Goal: Information Seeking & Learning: Learn about a topic

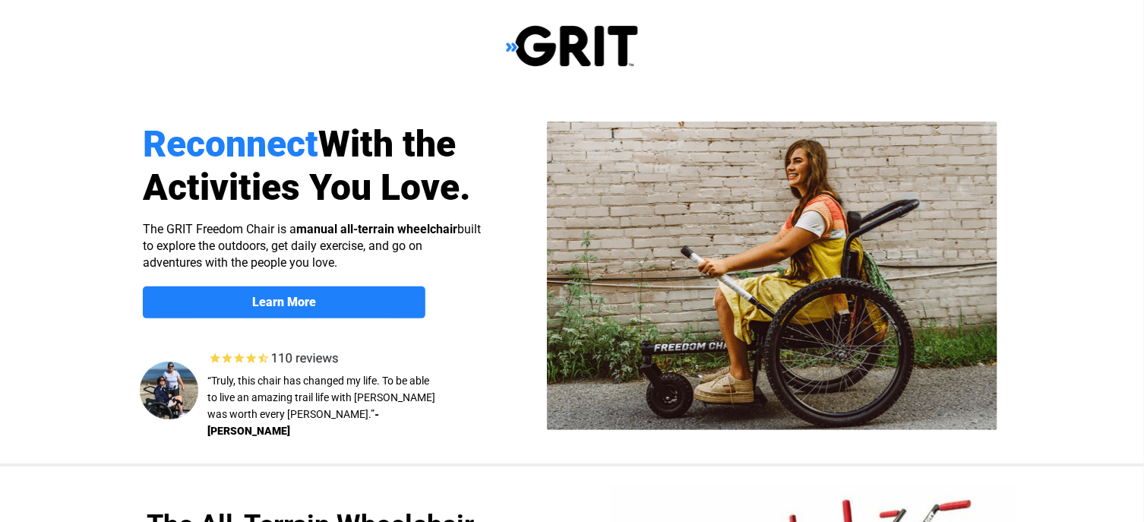
select select "US"
click at [103, 391] on div at bounding box center [572, 278] width 965 height 371
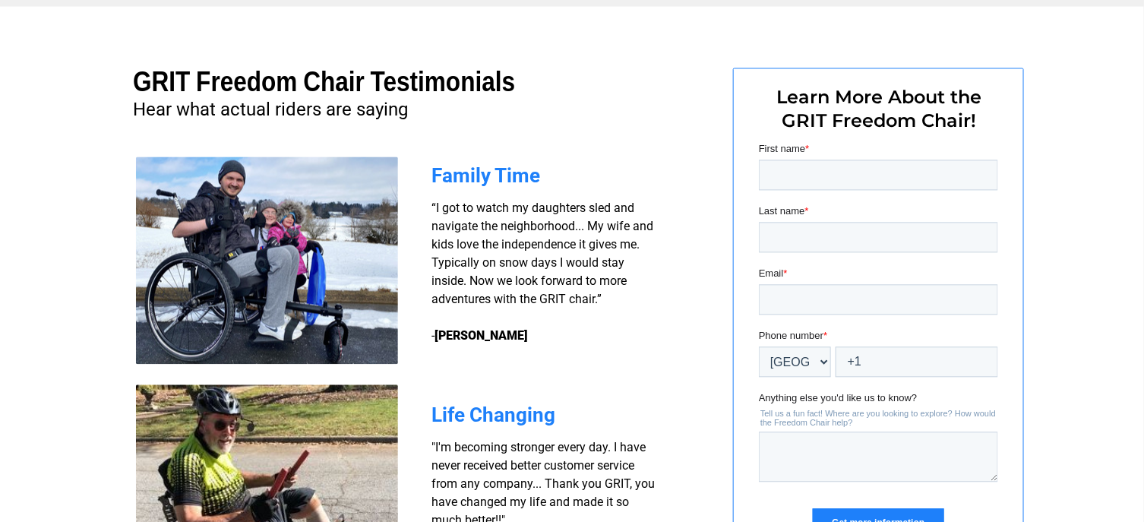
scroll to position [1017, 0]
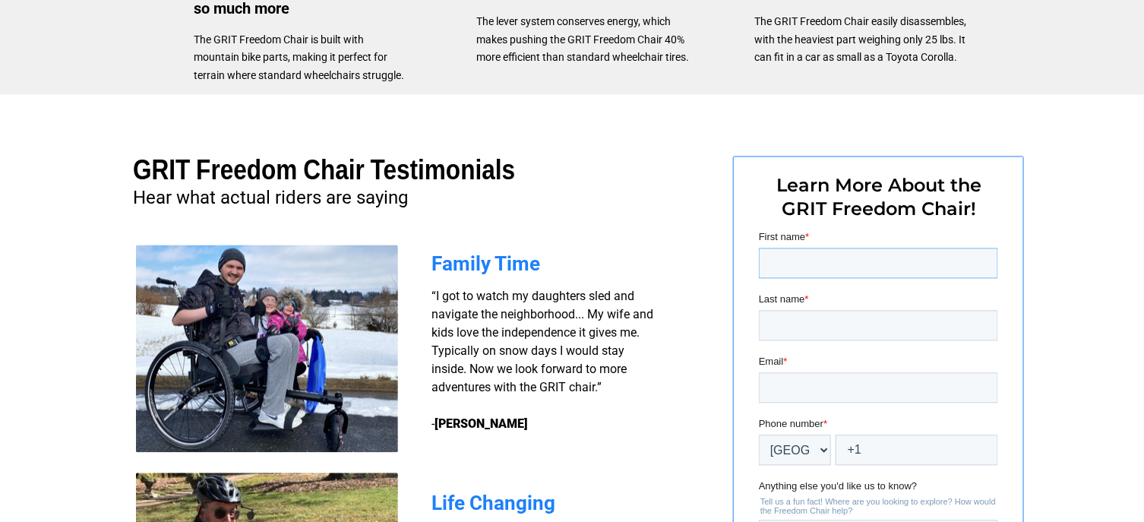
click at [801, 248] on input "First name *" at bounding box center [877, 263] width 239 height 30
type input "Anne"
type input "Flaherty"
type input "acflaherty@yahoo.com"
click at [940, 463] on input "+1" at bounding box center [916, 449] width 163 height 30
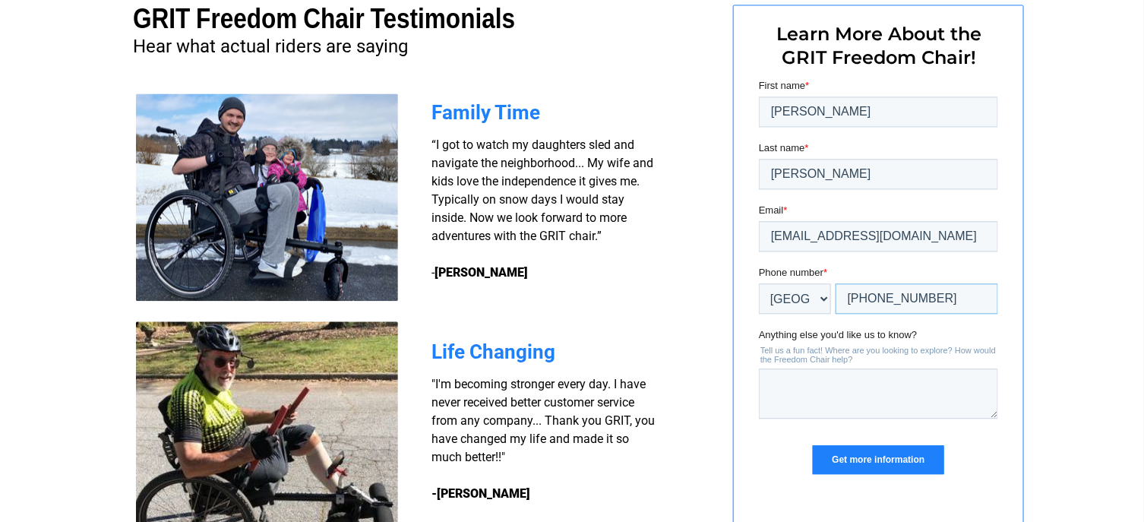
scroll to position [1240, 0]
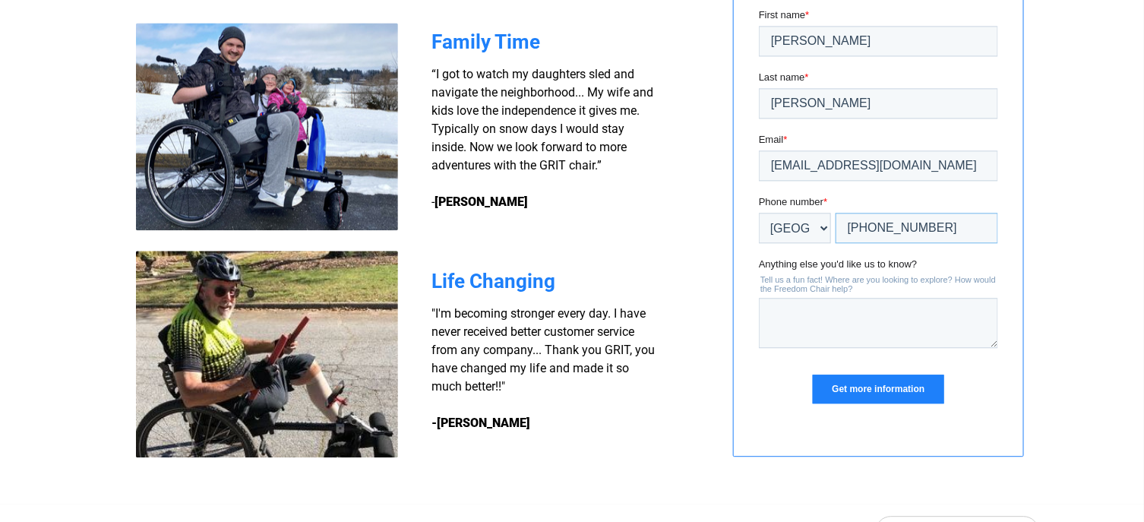
type input "+1 4134042383"
click at [785, 321] on textarea "Anything else you'd like us to know?" at bounding box center [877, 323] width 239 height 50
type textarea "to hang out on the sidelines while my 11 year old plays ultimate frisbee!"
click at [870, 395] on input "Get more information" at bounding box center [877, 388] width 131 height 29
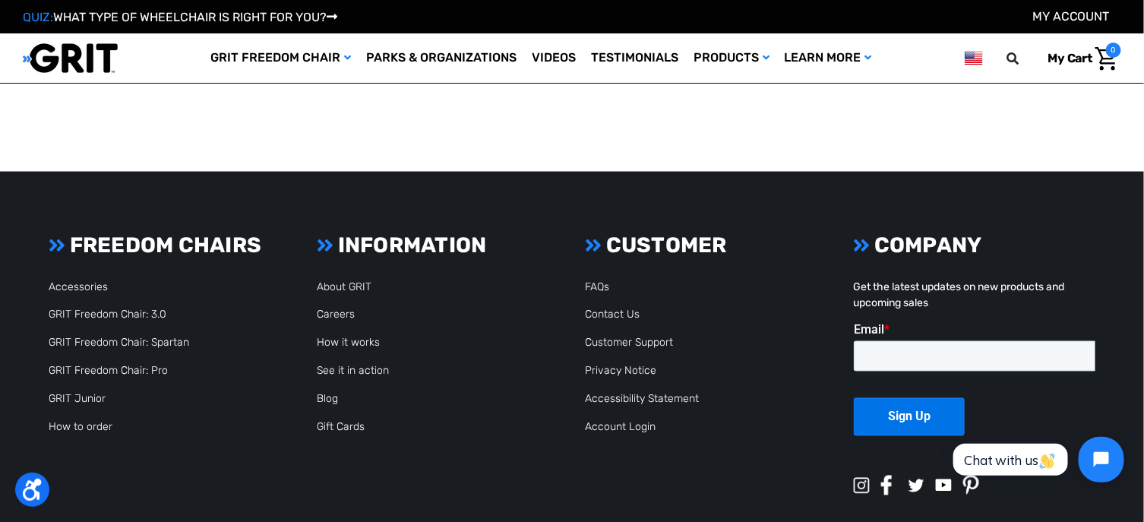
scroll to position [782, 0]
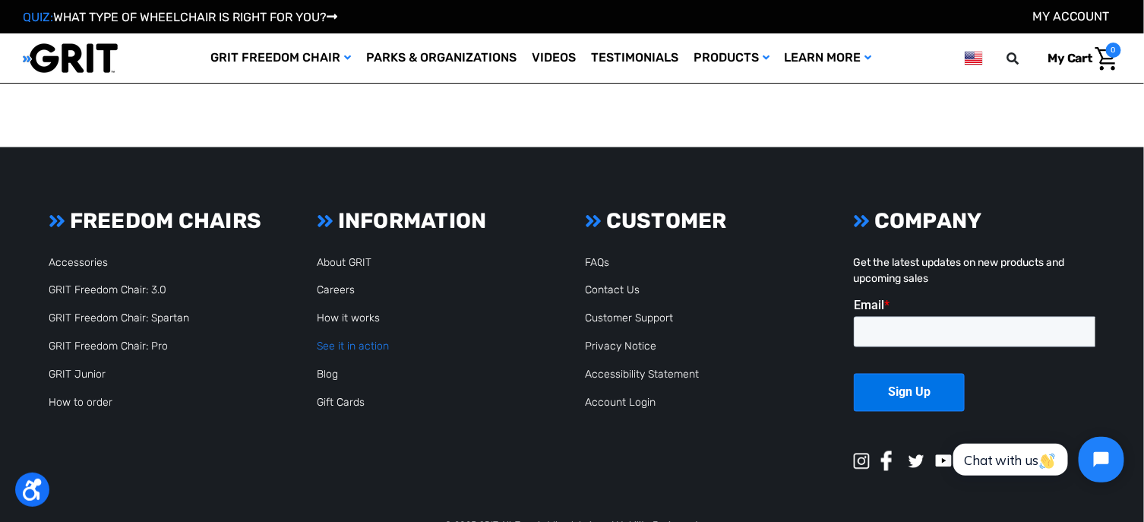
click at [345, 340] on link "See it in action" at bounding box center [353, 346] width 72 height 13
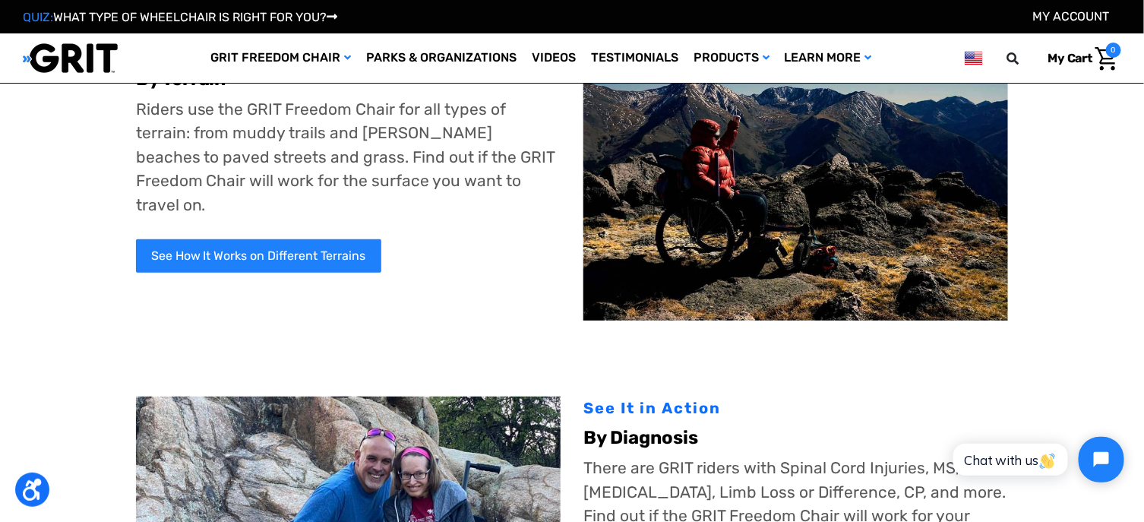
scroll to position [150, 0]
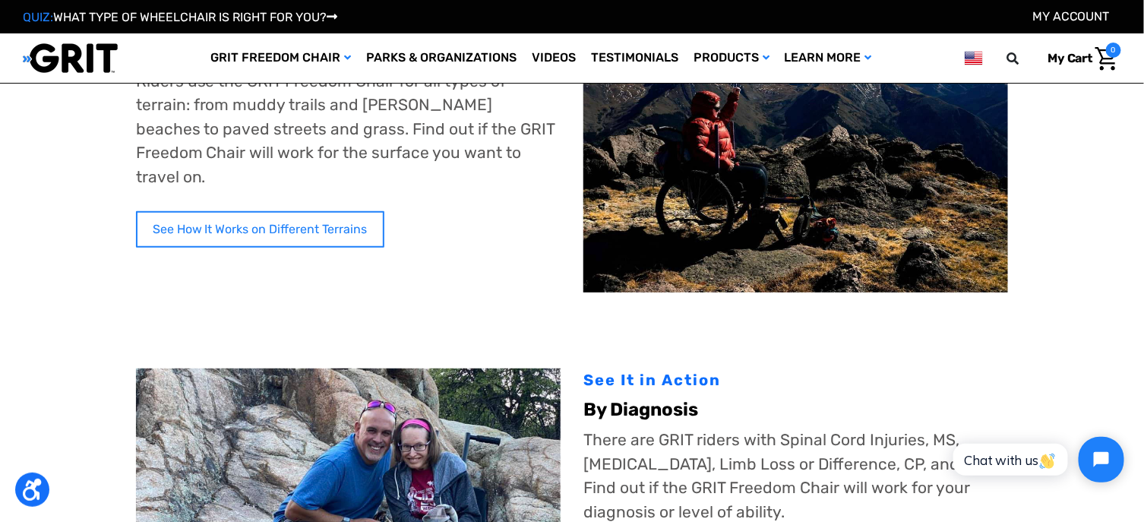
click at [251, 211] on link "See How It Works on Different Terrains" at bounding box center [260, 229] width 248 height 36
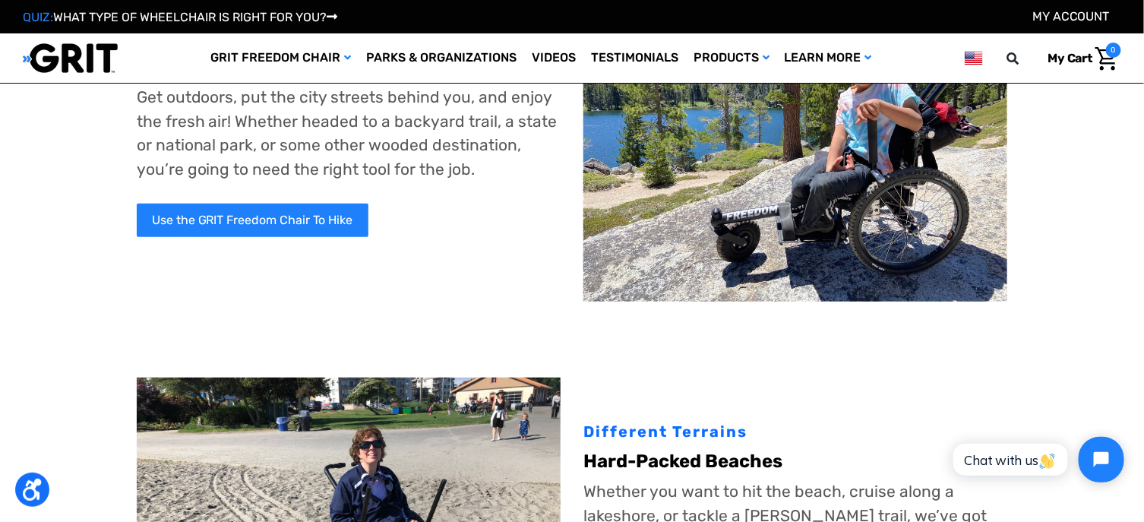
scroll to position [180, 0]
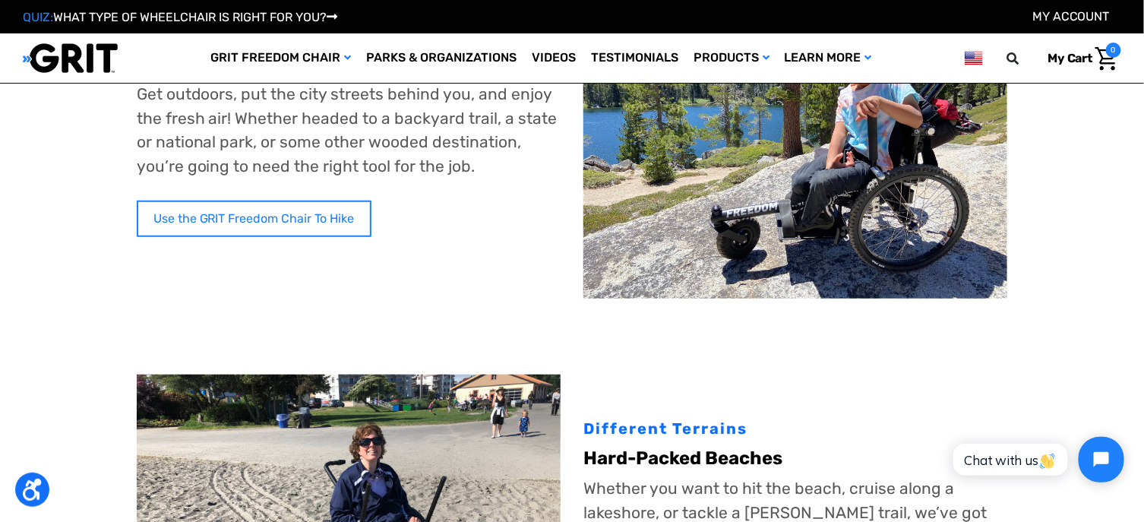
click at [273, 212] on link "Use the GRIT Freedom Chair To Hike" at bounding box center [254, 219] width 235 height 36
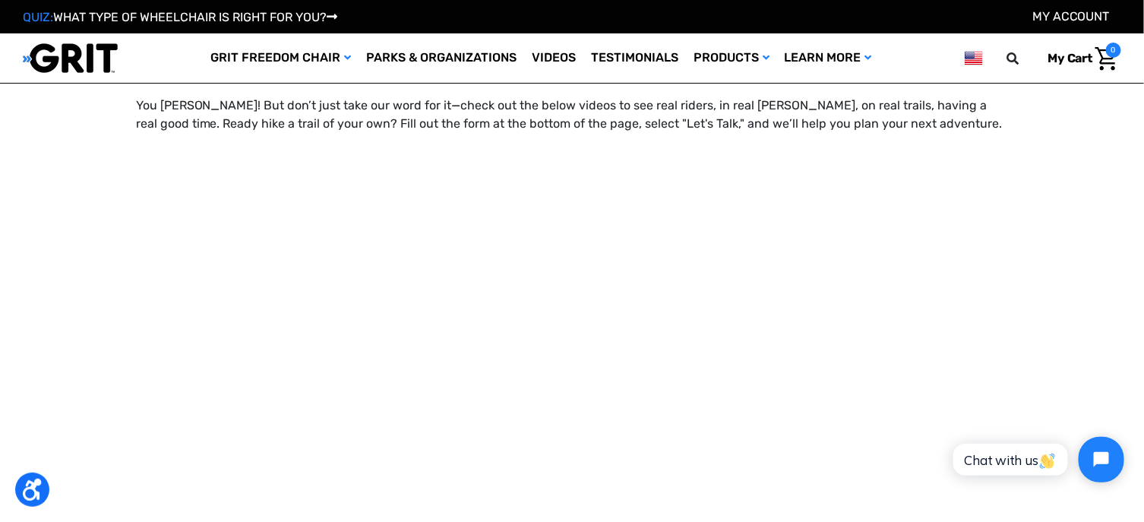
scroll to position [1113, 0]
